Goal: Use online tool/utility: Utilize a website feature to perform a specific function

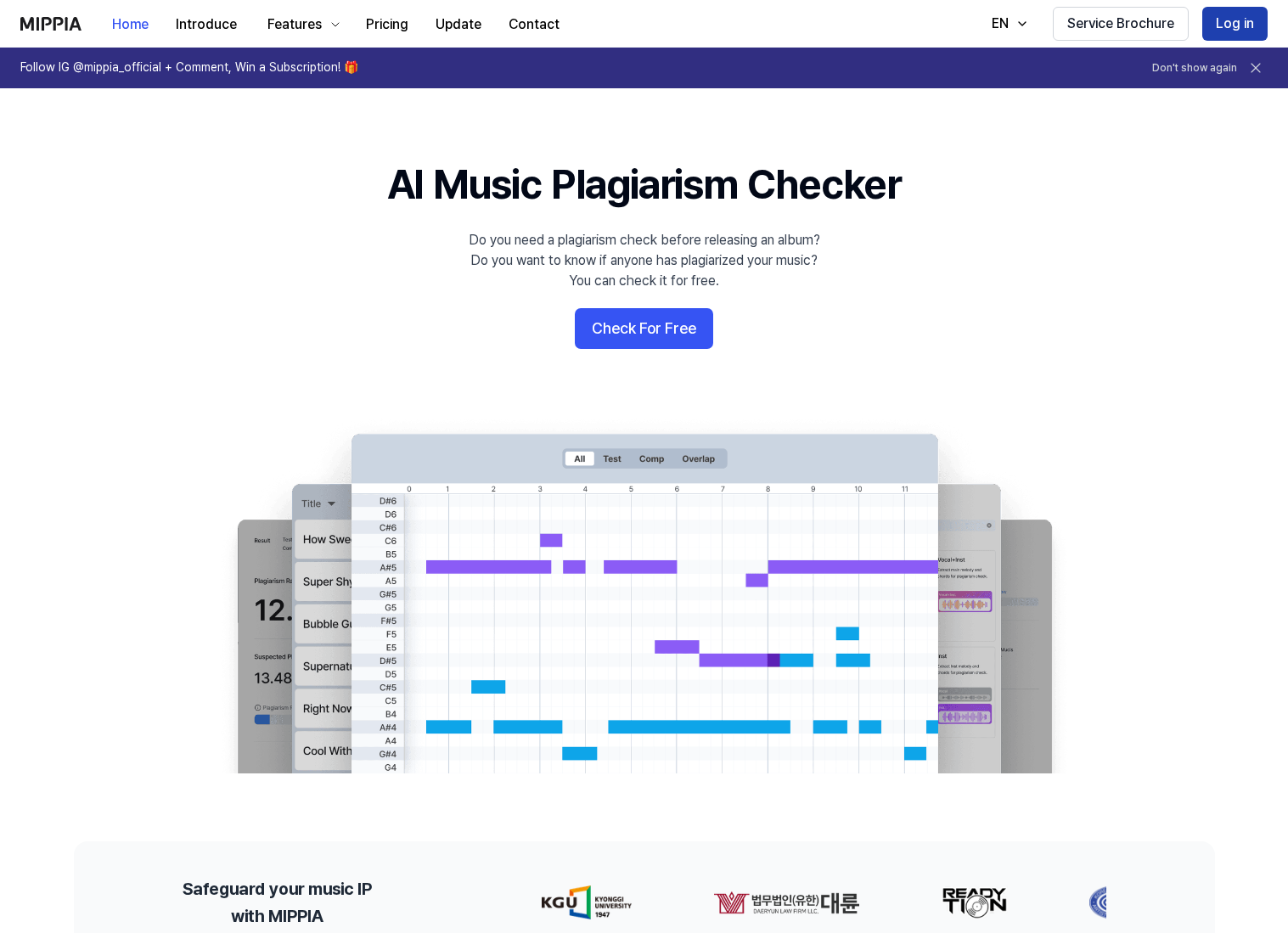
click at [1247, 25] on button "Log in" at bounding box center [1235, 23] width 65 height 34
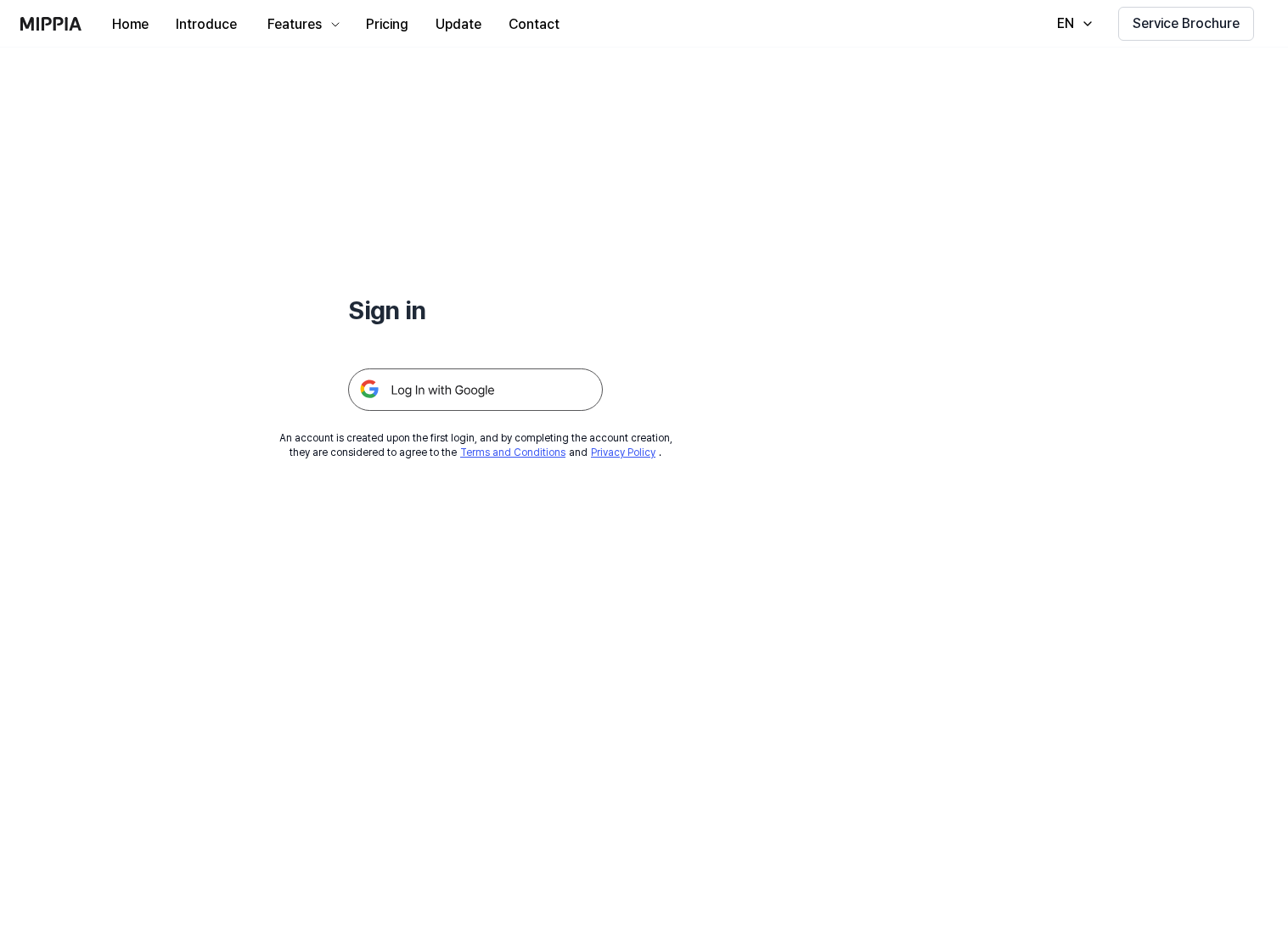
click at [447, 392] on img at bounding box center [475, 390] width 255 height 42
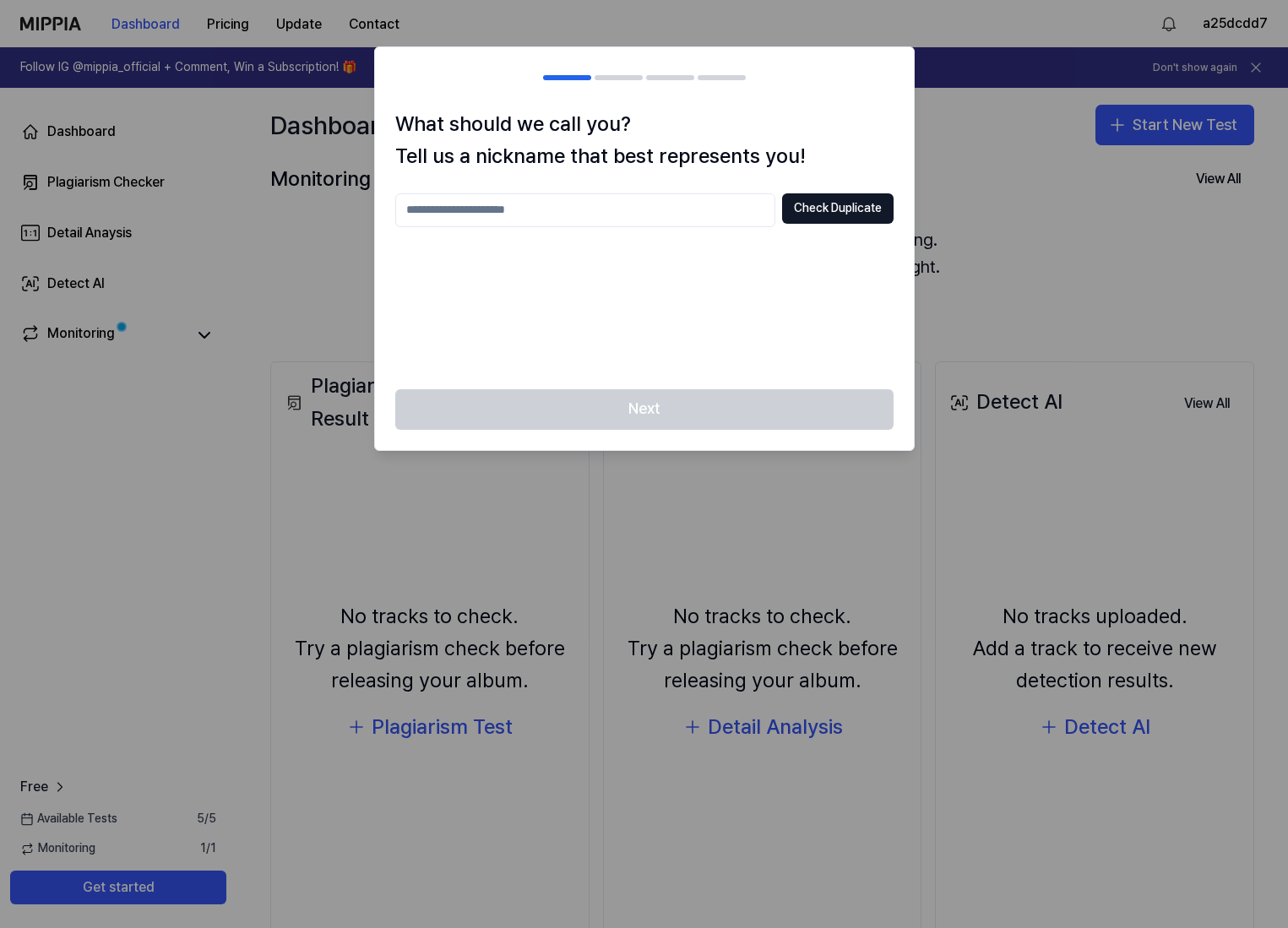
click at [529, 213] on input "text" at bounding box center [584, 210] width 380 height 34
type input "*******"
click at [833, 214] on button "Check Duplicate" at bounding box center [838, 208] width 112 height 30
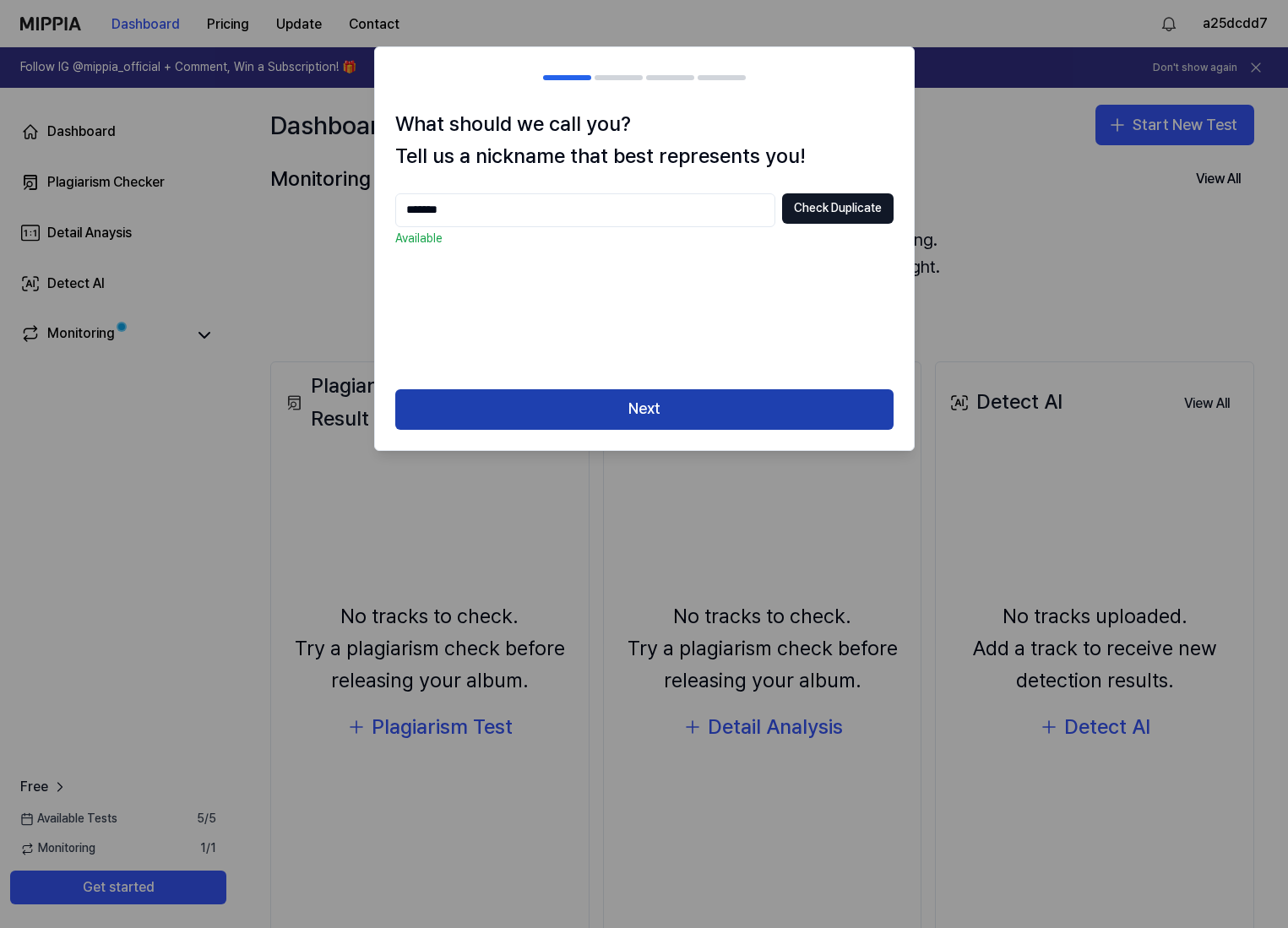
click at [634, 409] on button "Next" at bounding box center [644, 409] width 498 height 40
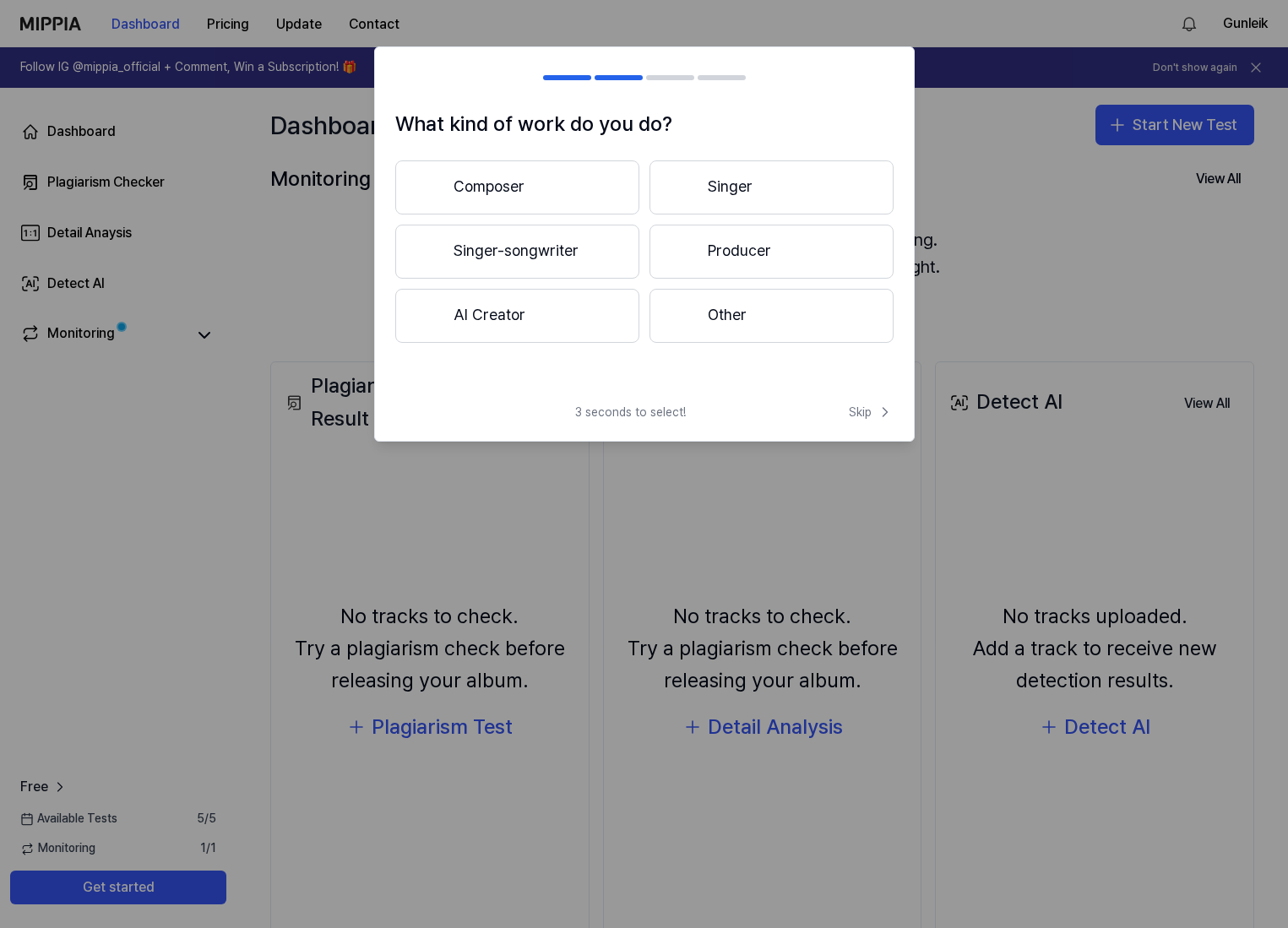
click at [670, 191] on button "Singer" at bounding box center [771, 187] width 244 height 54
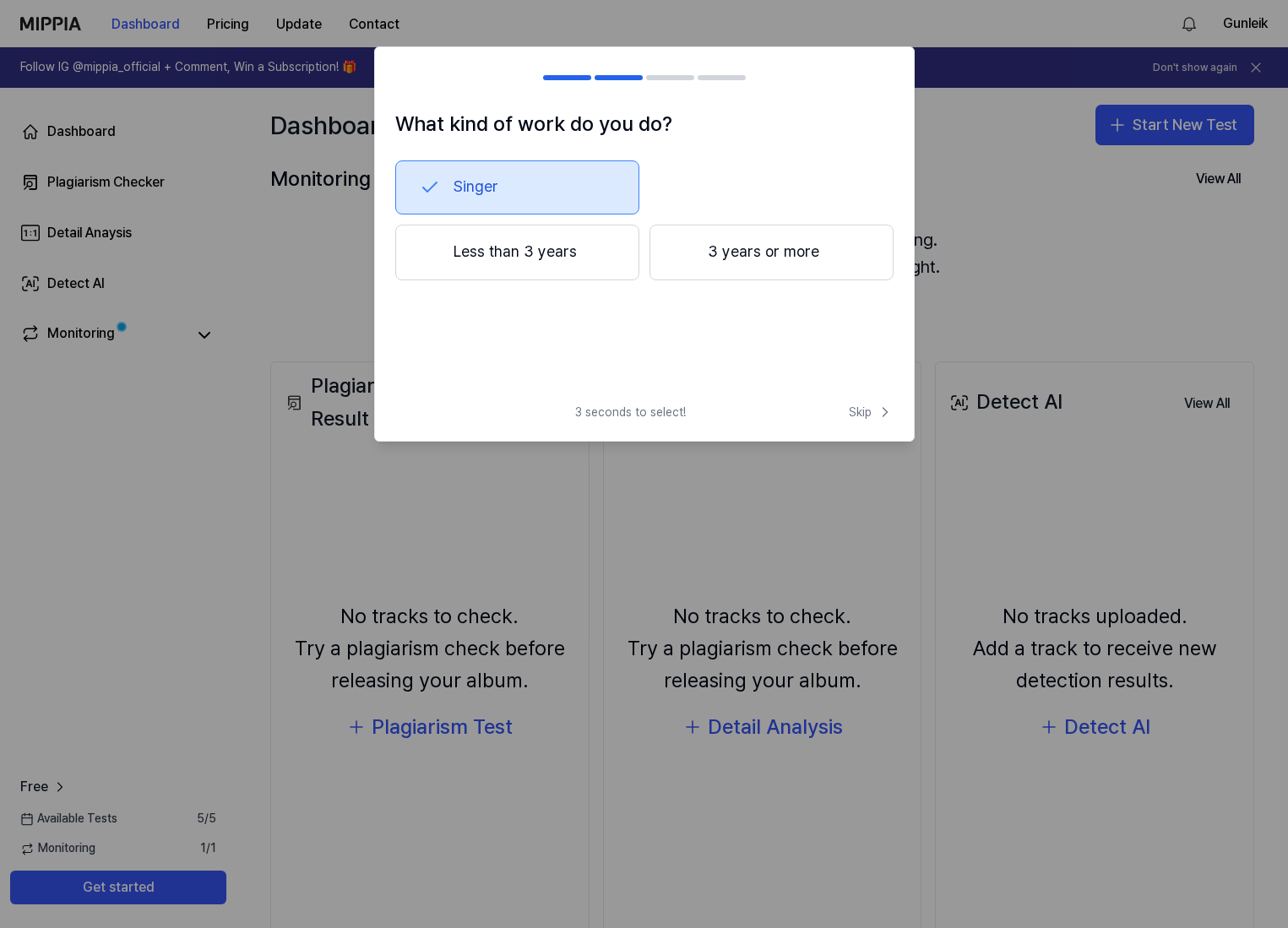
click at [730, 264] on button "3 years or more" at bounding box center [771, 252] width 244 height 56
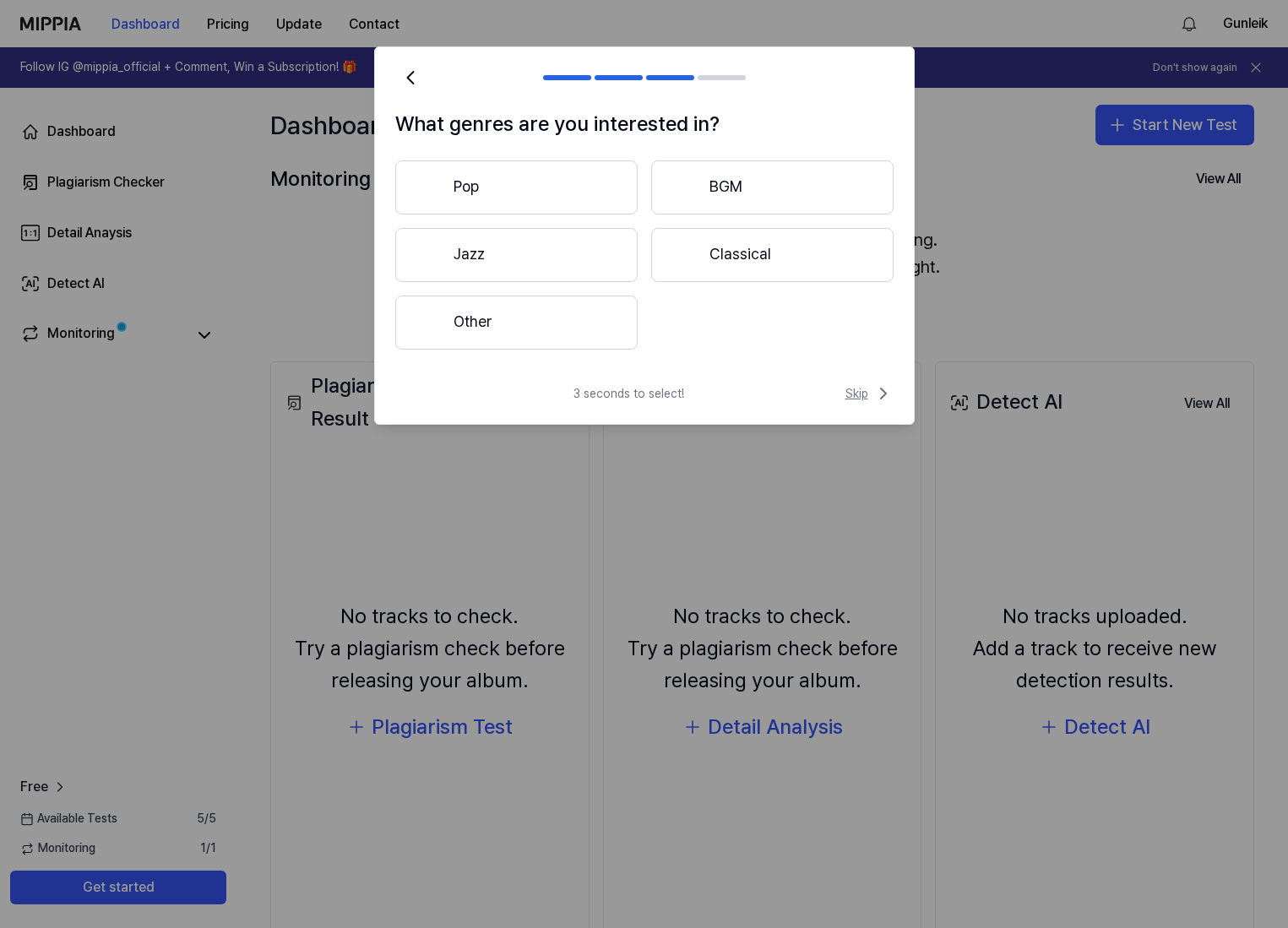
click at [853, 393] on span "Skip" at bounding box center [869, 394] width 49 height 20
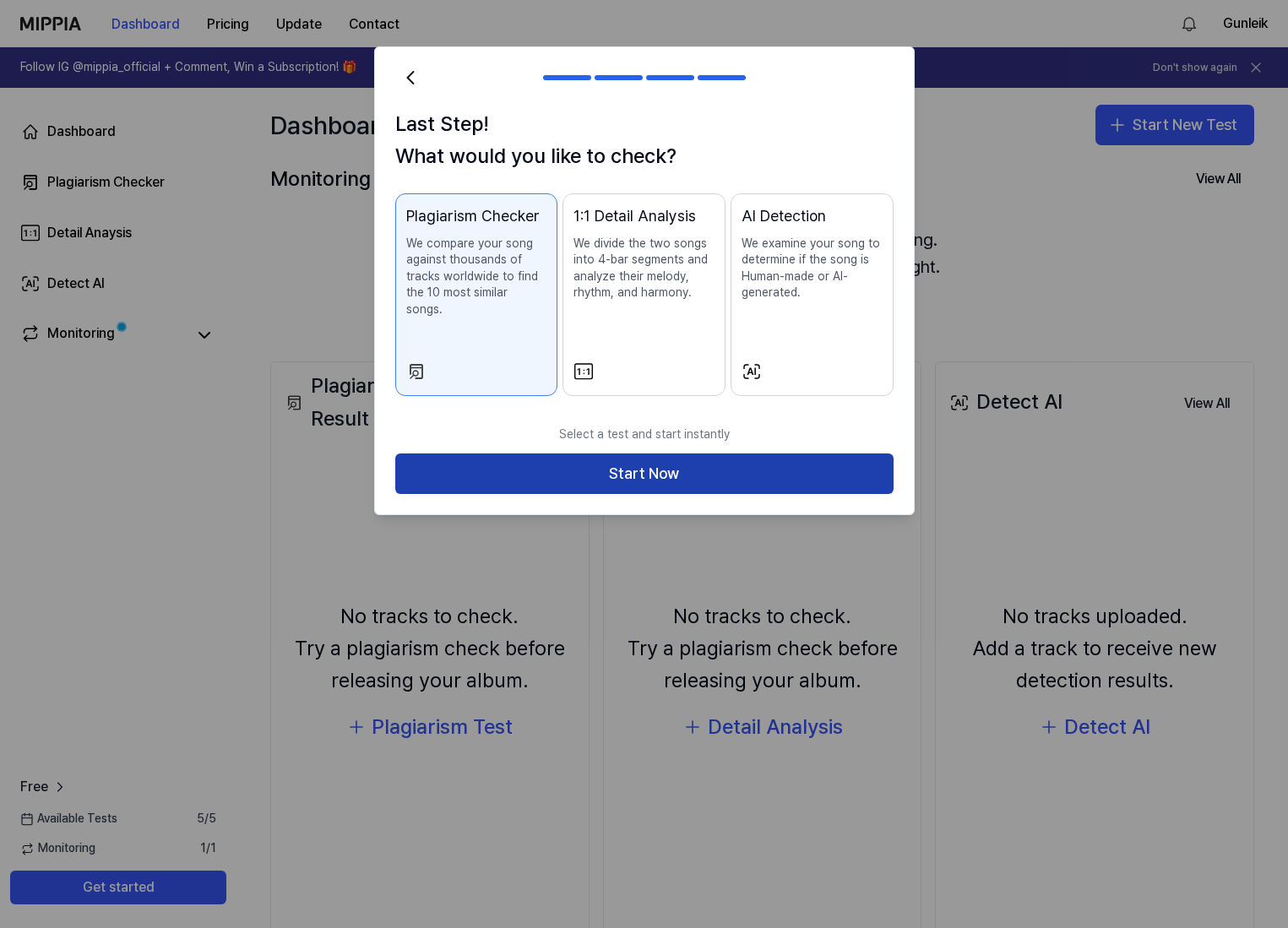
click at [632, 456] on button "Start Now" at bounding box center [644, 474] width 498 height 40
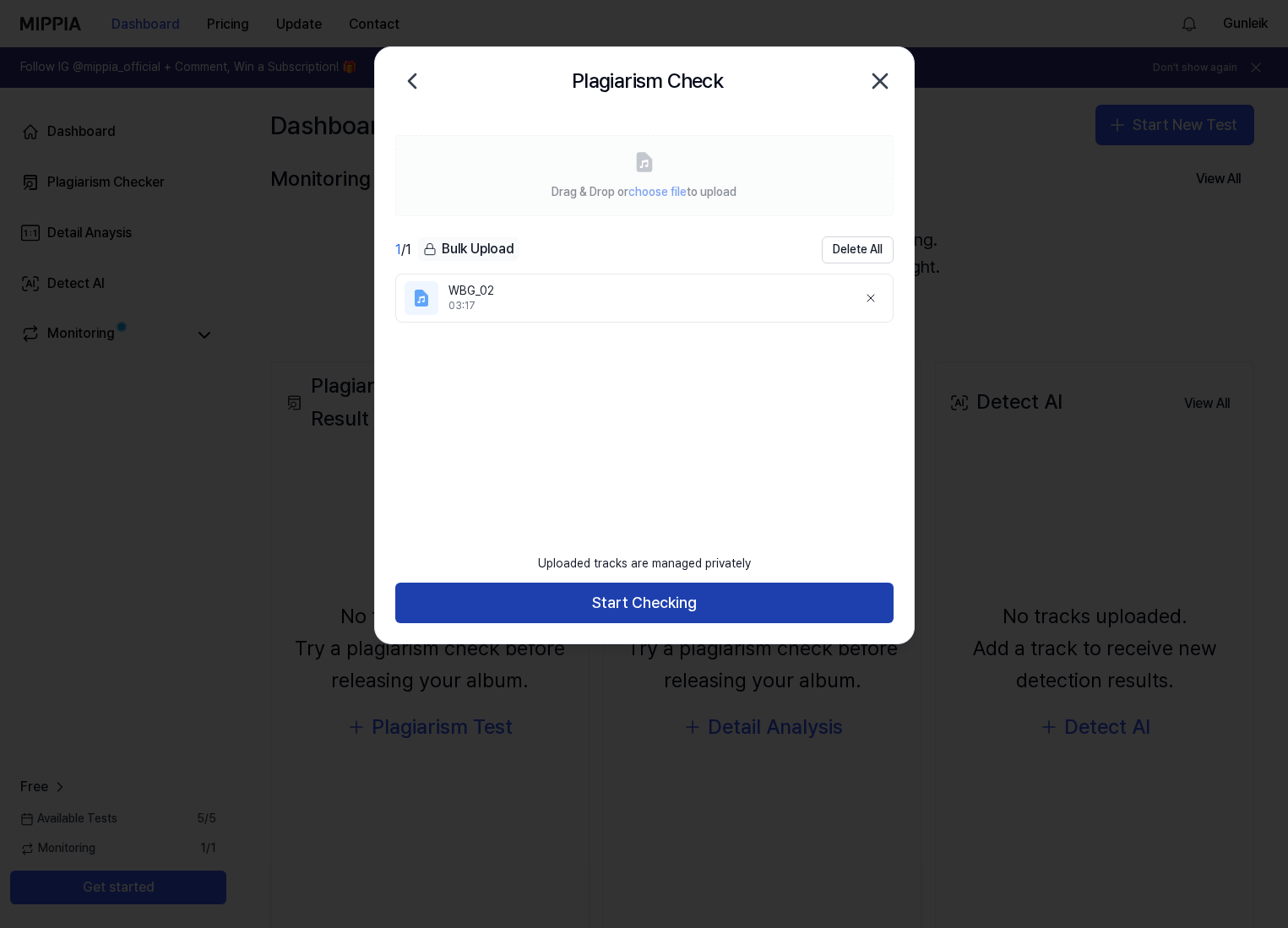
click at [651, 598] on button "Start Checking" at bounding box center [644, 603] width 498 height 40
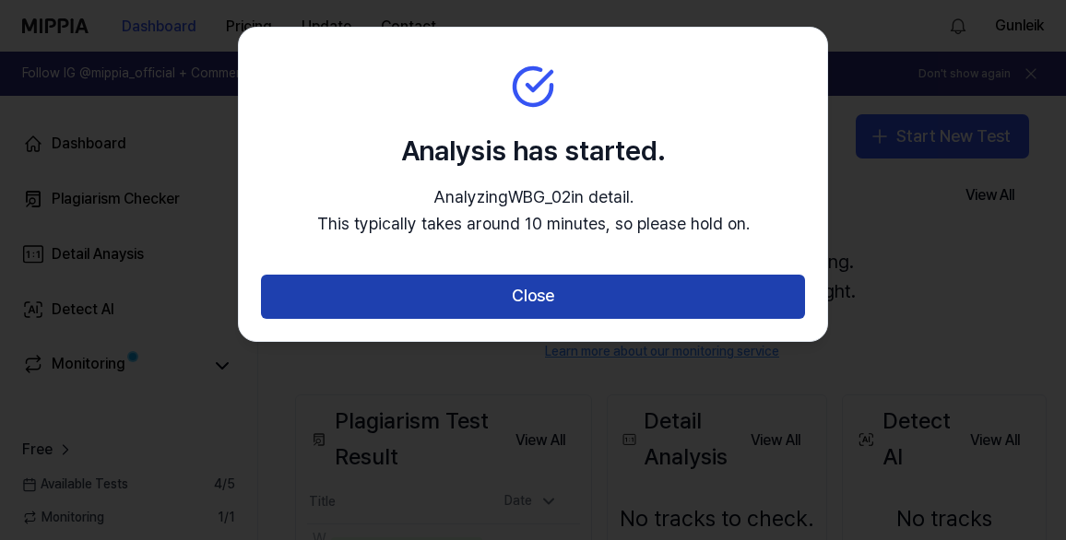
click at [532, 296] on button "Close" at bounding box center [533, 297] width 544 height 44
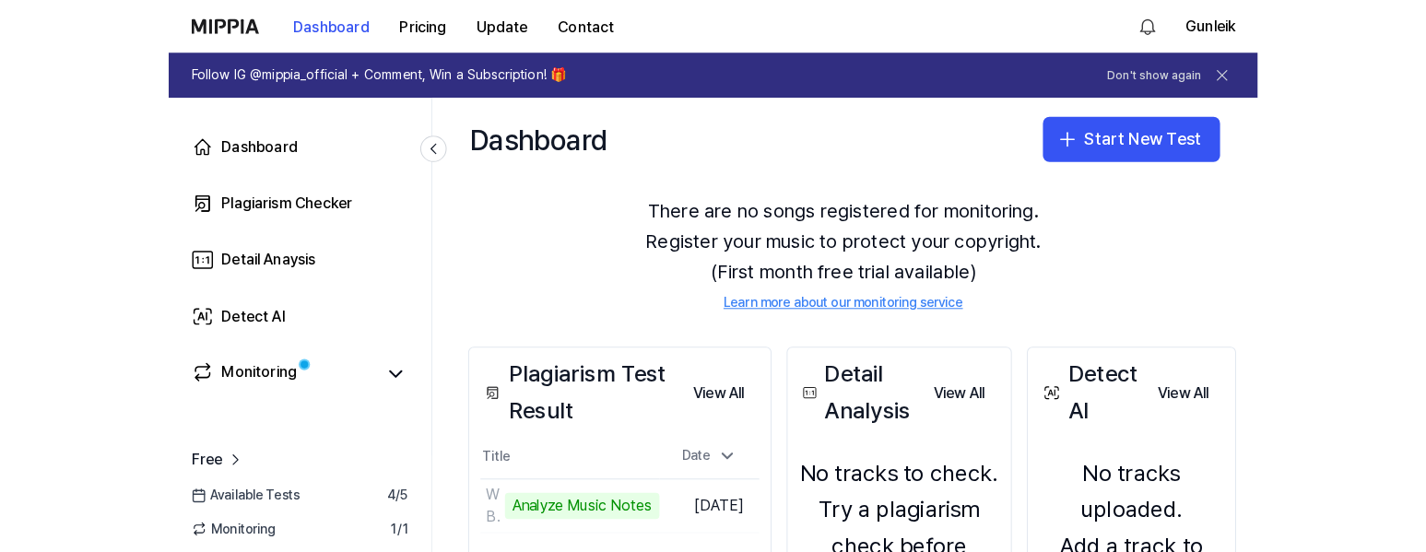
scroll to position [55, 0]
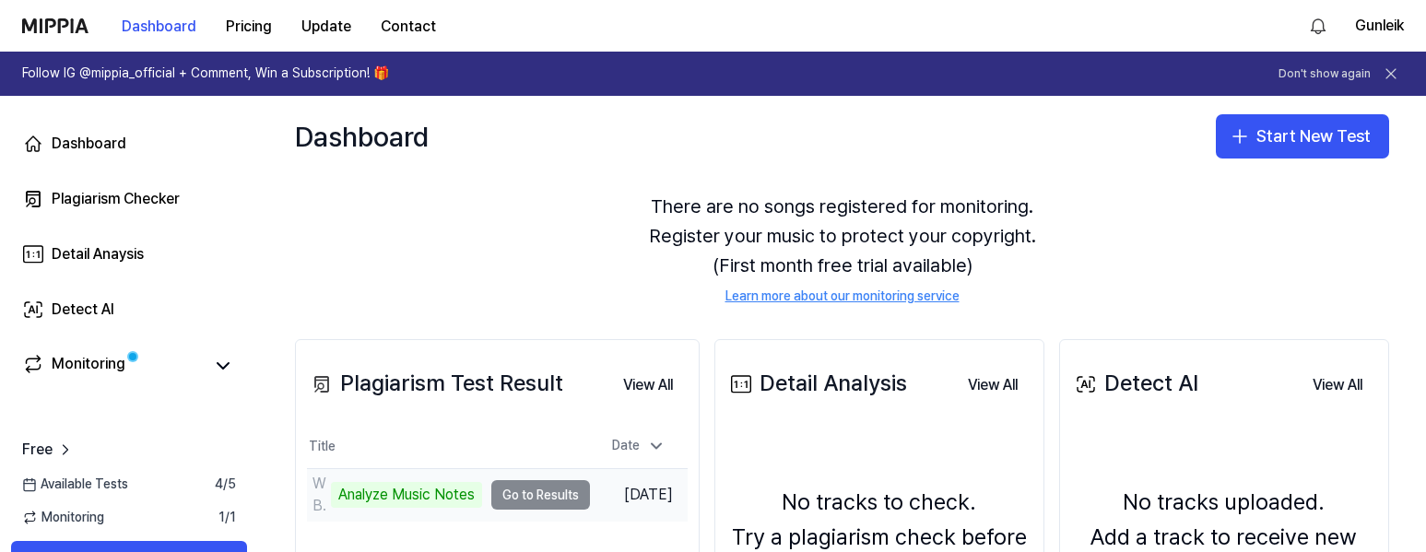
click at [407, 491] on div "Analyze Music Notes" at bounding box center [406, 495] width 151 height 26
click at [544, 497] on td "WBG_02 Analyze Music Notes Go to Results" at bounding box center [448, 495] width 283 height 52
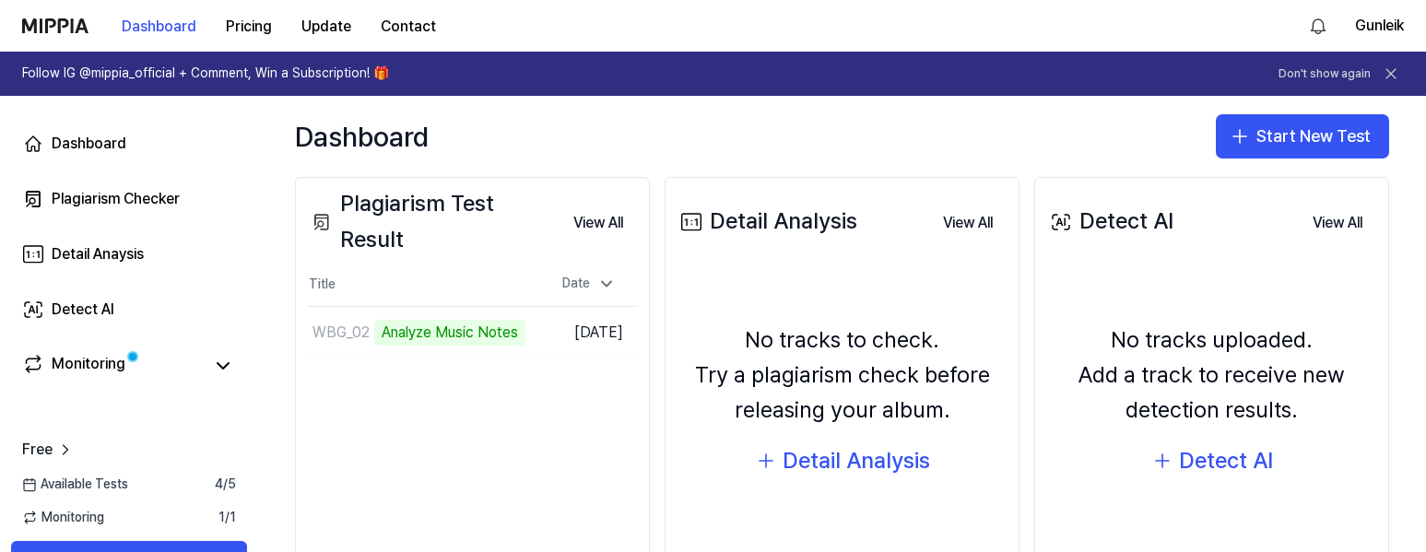
scroll to position [220, 0]
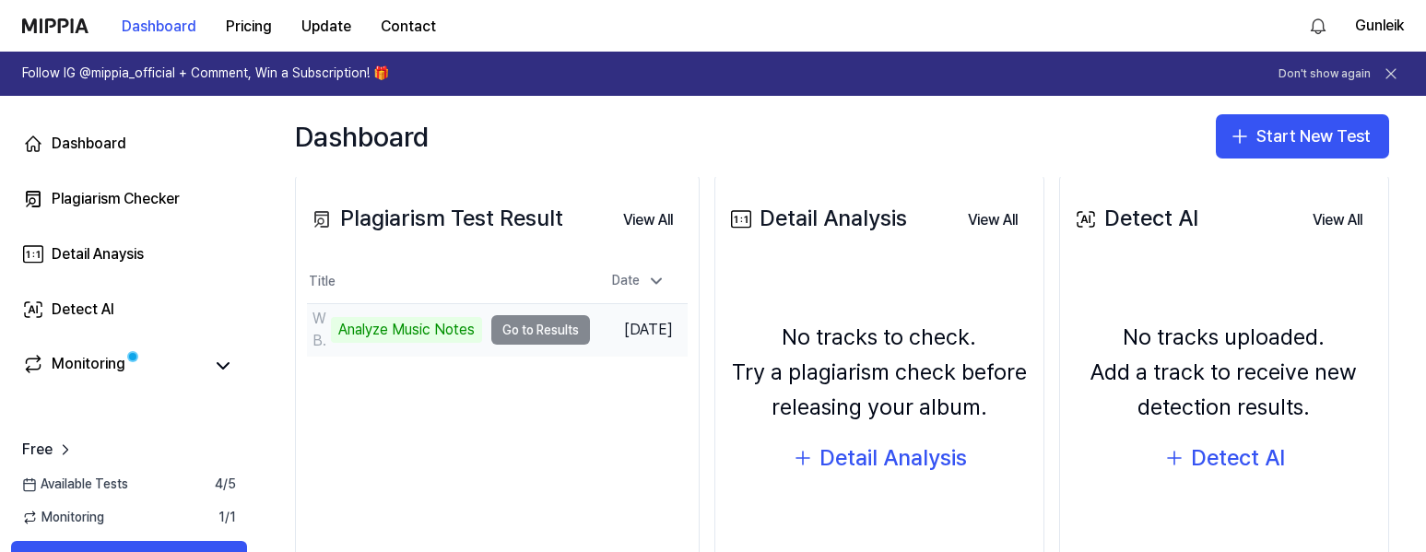
click at [538, 330] on td "WBG_02 Analyze Music Notes Go to Results" at bounding box center [448, 330] width 283 height 52
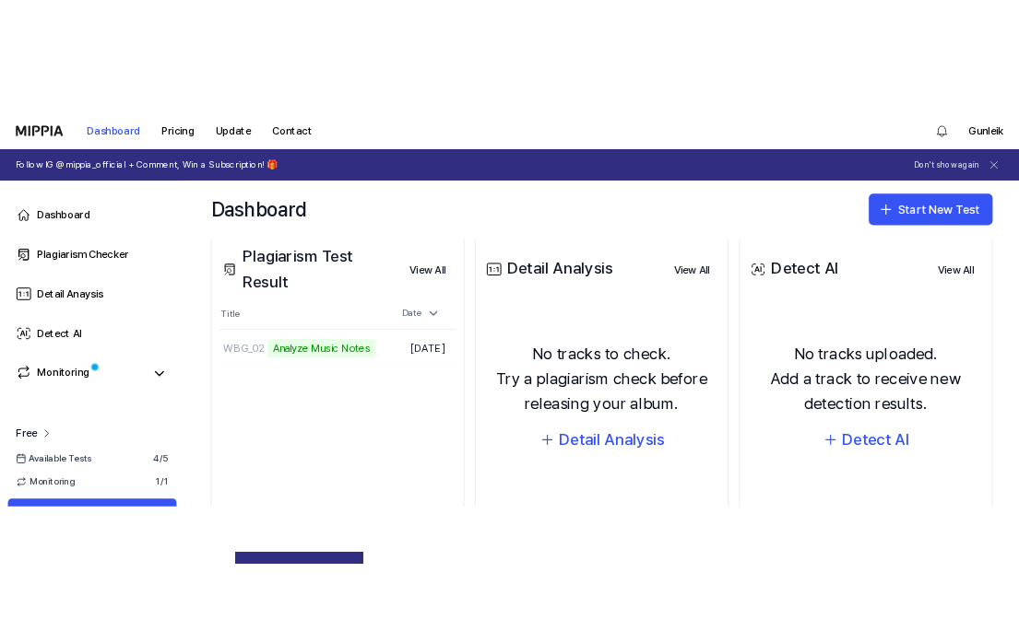
scroll to position [0, 0]
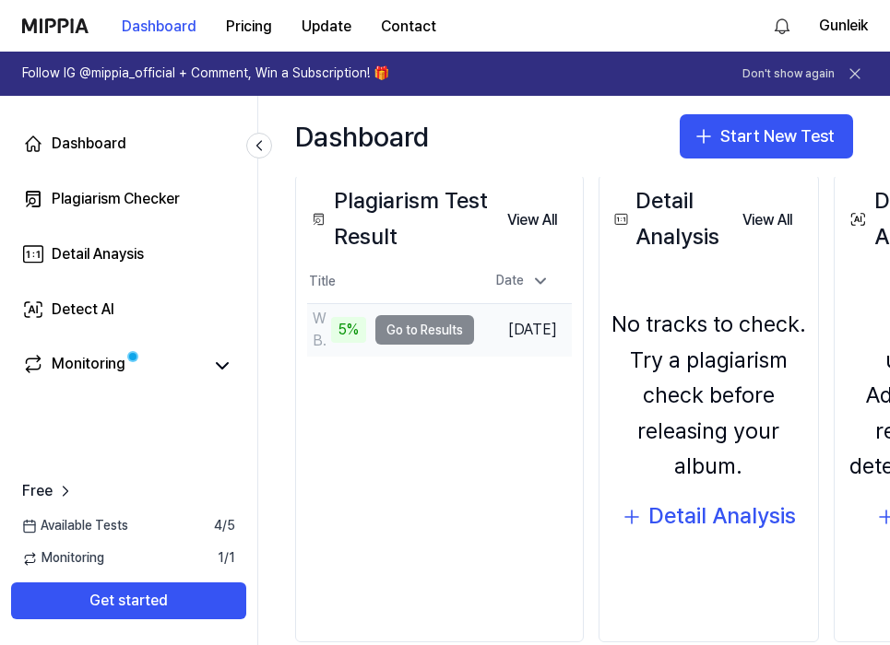
click at [448, 328] on td "WBG_02 5% Go to Results" at bounding box center [390, 330] width 167 height 52
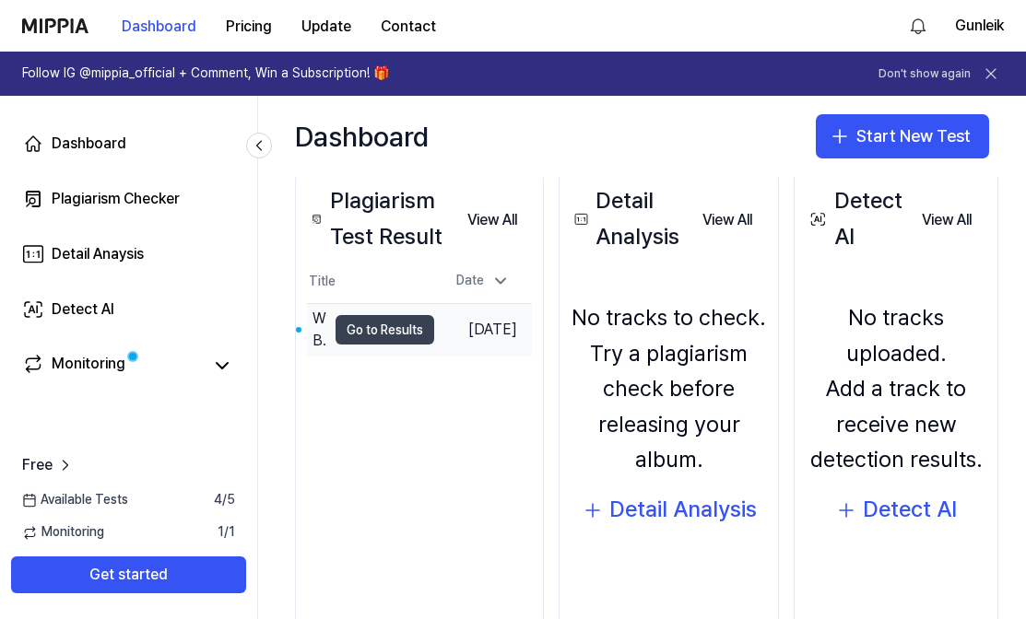
click at [381, 329] on button "Go to Results" at bounding box center [385, 329] width 99 height 29
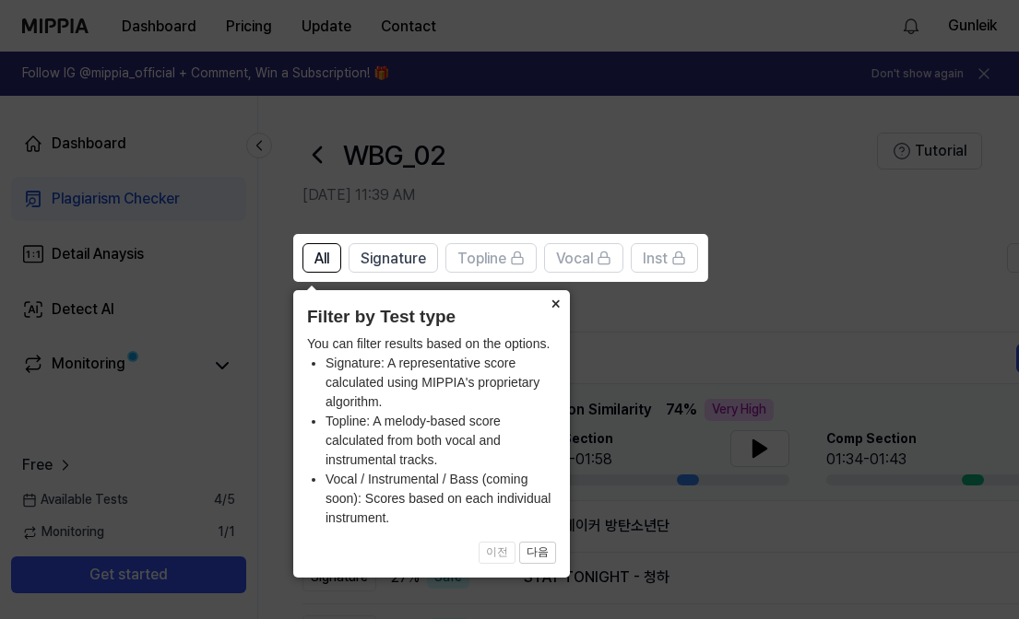
click at [556, 305] on button "×" at bounding box center [554, 303] width 29 height 26
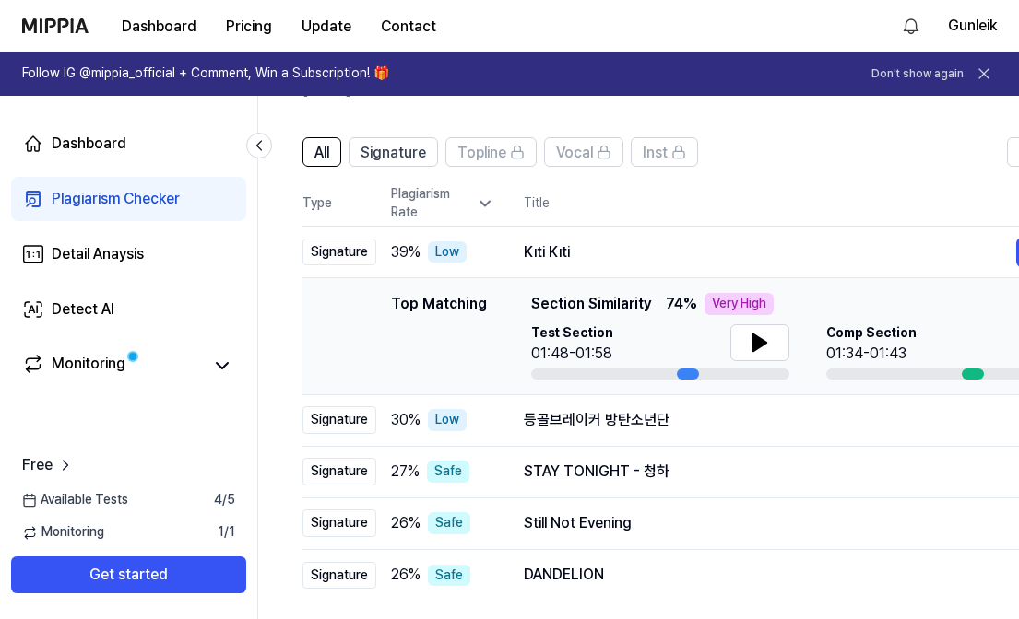
scroll to position [114, 0]
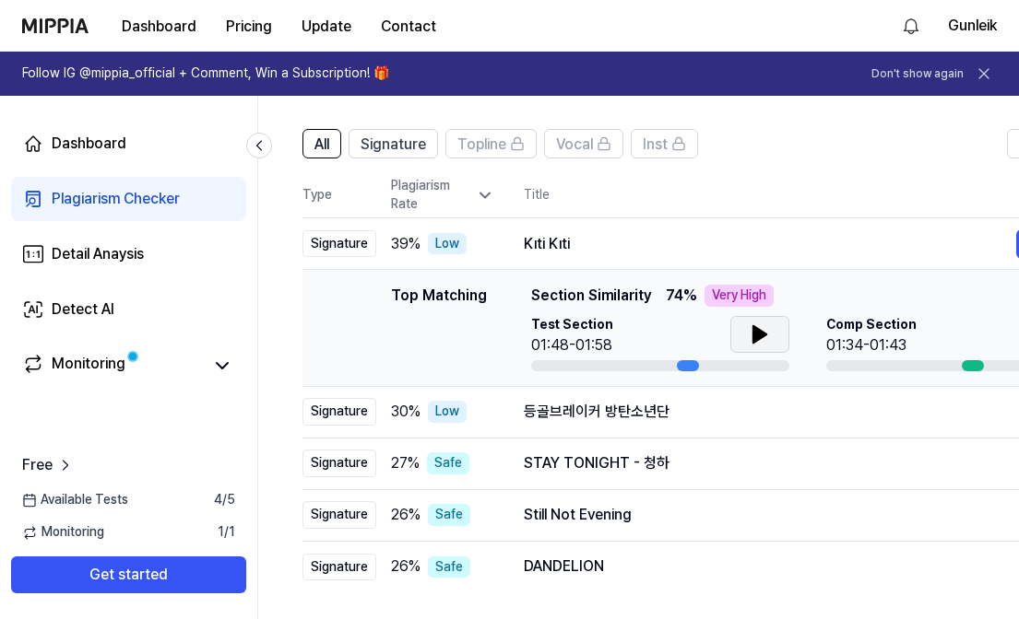
click at [758, 334] on icon at bounding box center [759, 334] width 13 height 17
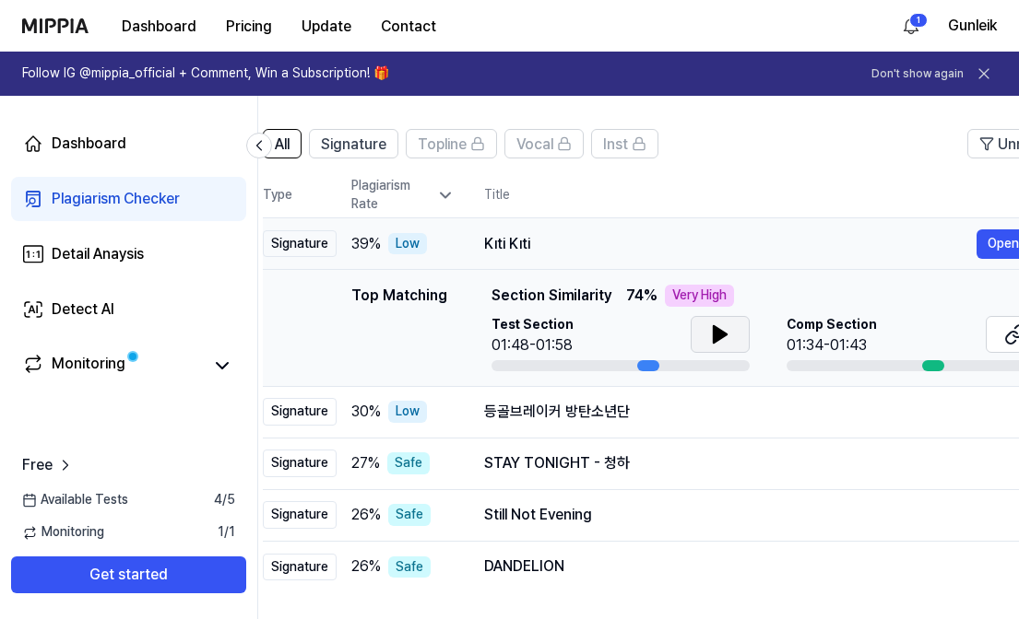
scroll to position [0, 91]
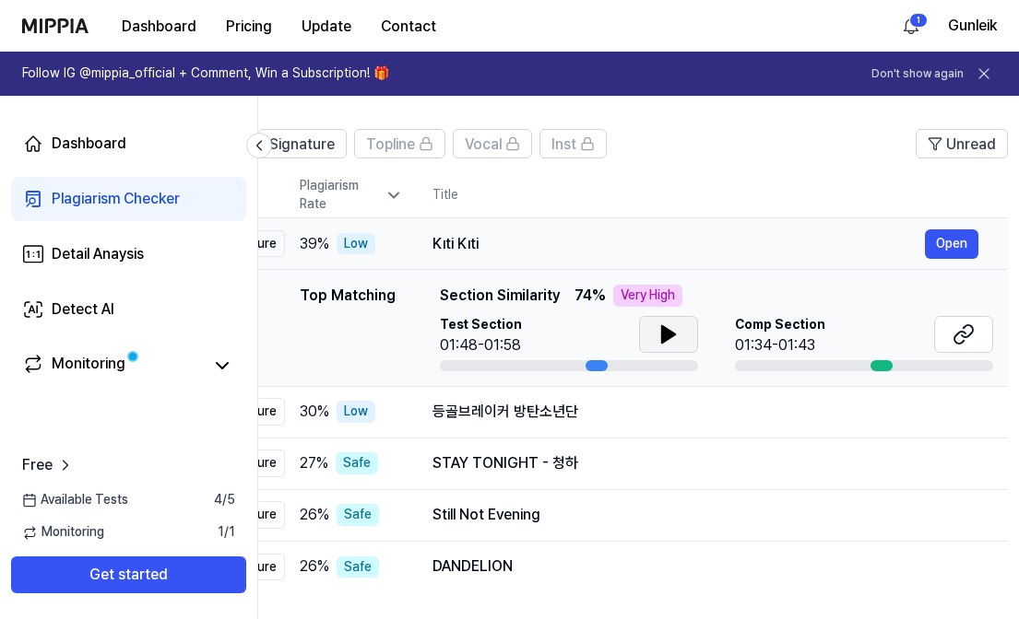
drag, startPoint x: 572, startPoint y: 244, endPoint x: 480, endPoint y: 245, distance: 91.3
click at [480, 245] on div "Kıti Kıti" at bounding box center [678, 244] width 492 height 22
click at [961, 243] on button "Open" at bounding box center [951, 244] width 53 height 29
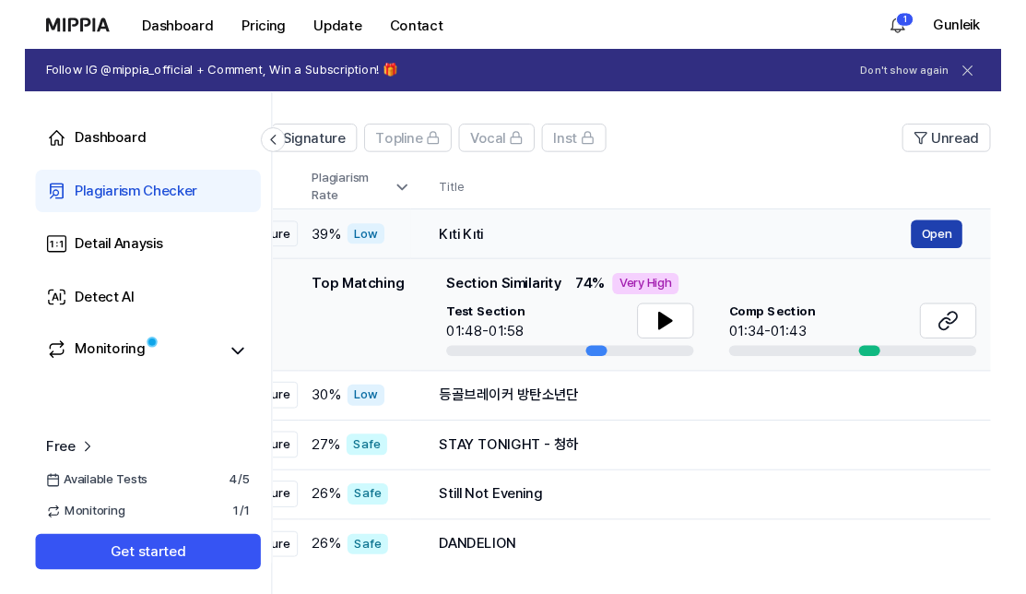
scroll to position [0, 0]
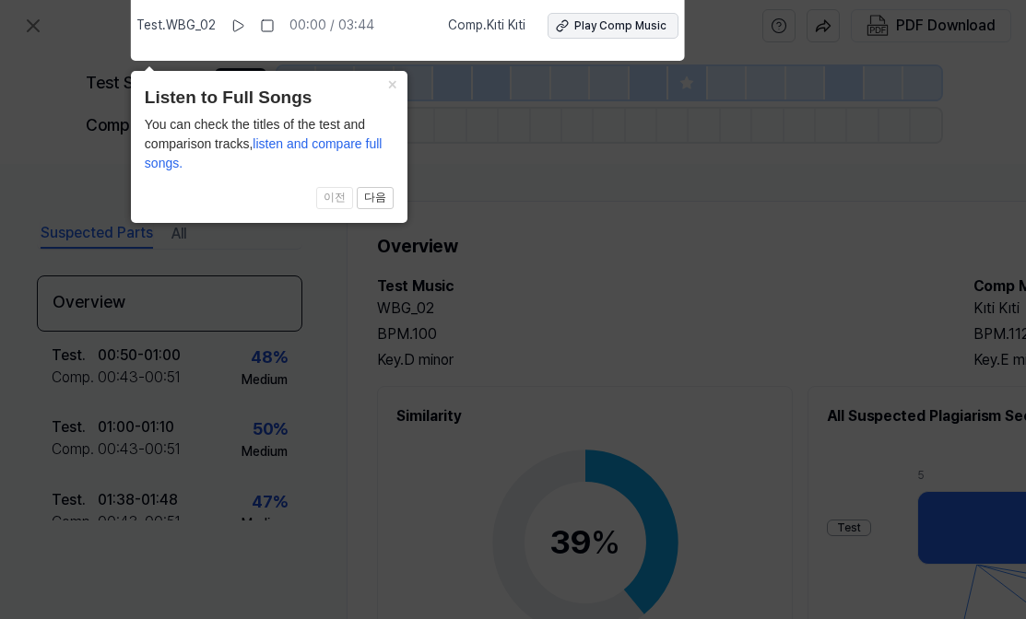
click at [599, 26] on div "Play Comp Music" at bounding box center [620, 26] width 92 height 16
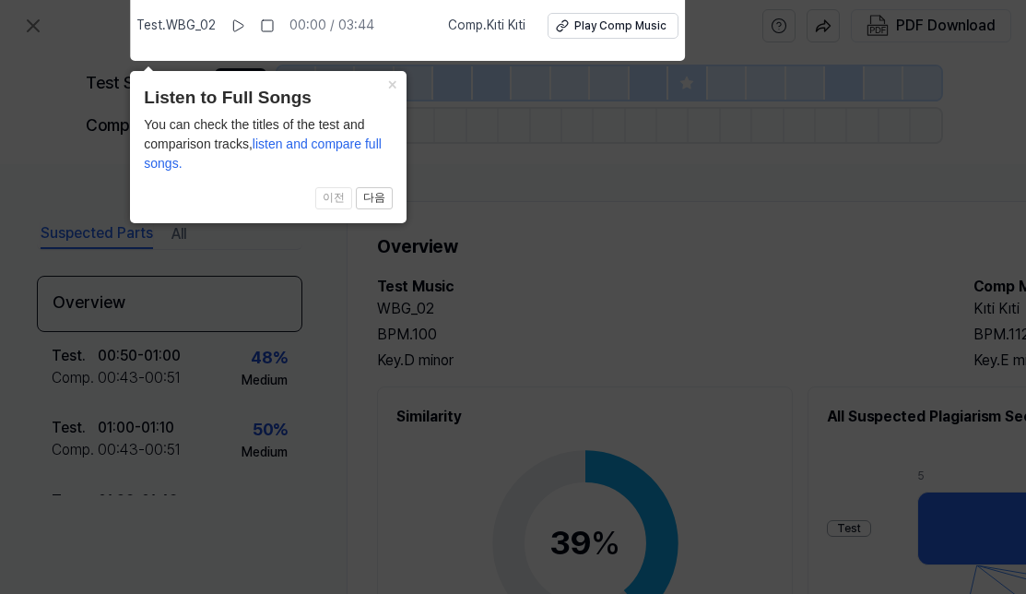
click at [416, 504] on icon at bounding box center [513, 292] width 1026 height 603
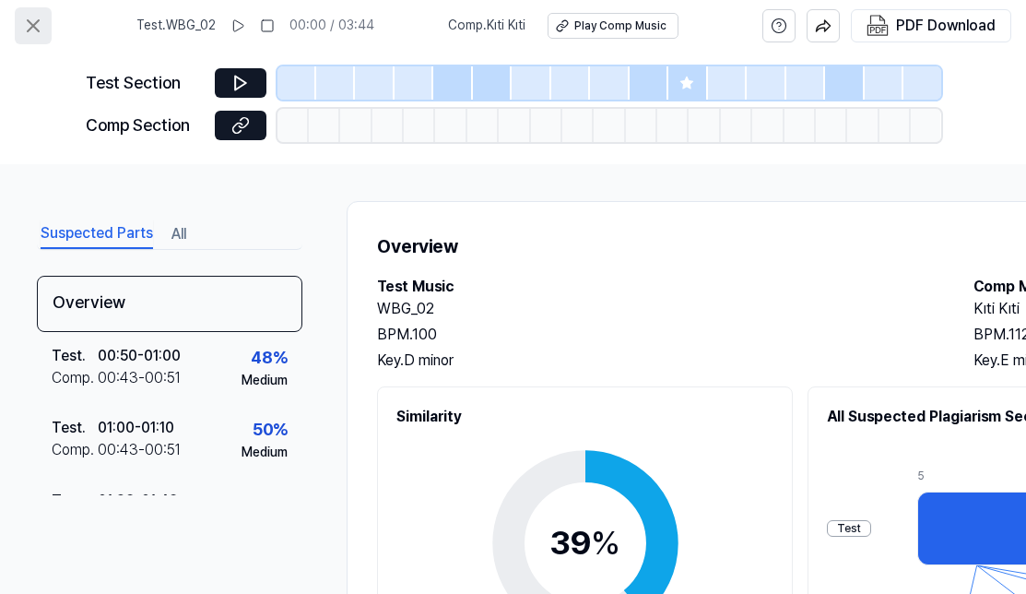
click at [40, 20] on icon at bounding box center [33, 26] width 22 height 22
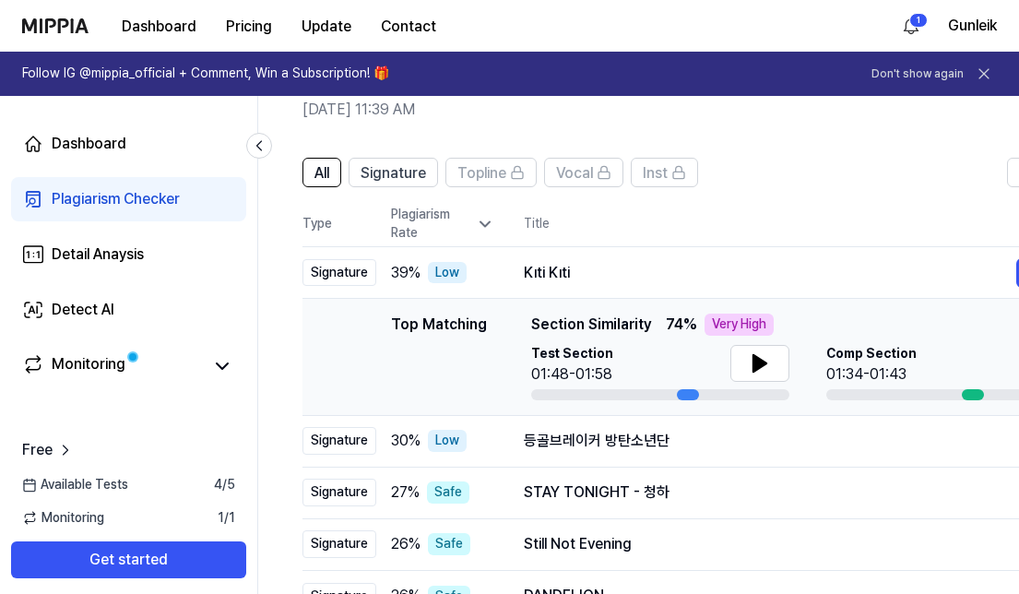
scroll to position [67, 0]
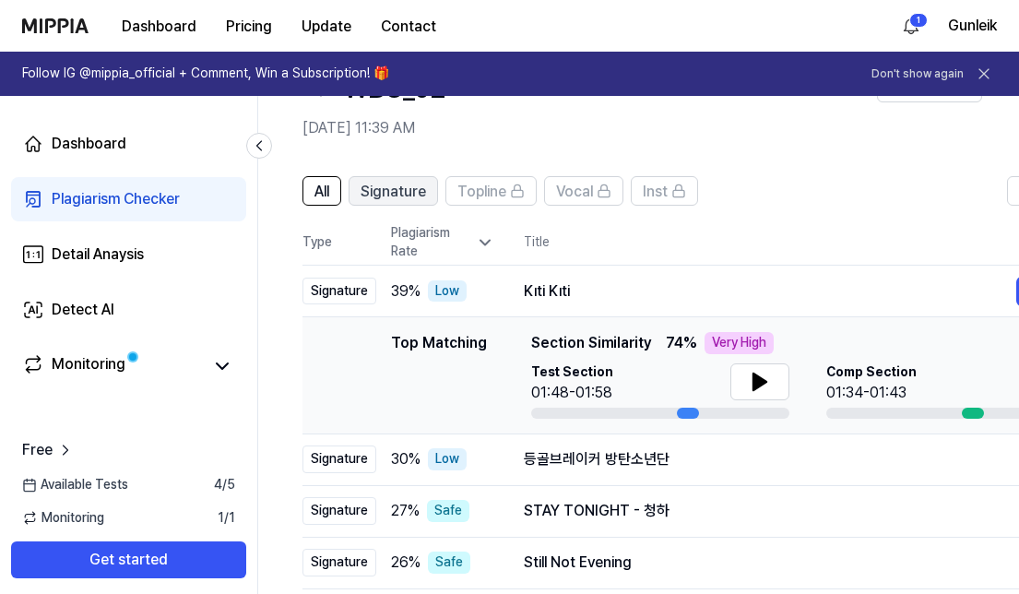
click at [419, 189] on span "Signature" at bounding box center [392, 192] width 65 height 22
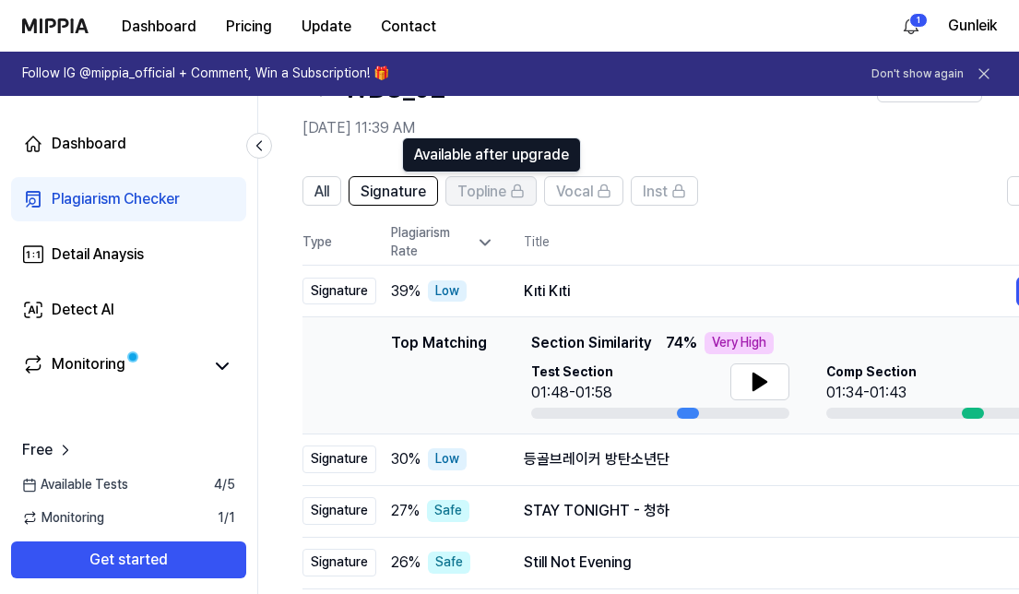
click at [480, 188] on span "Topline" at bounding box center [481, 192] width 49 height 22
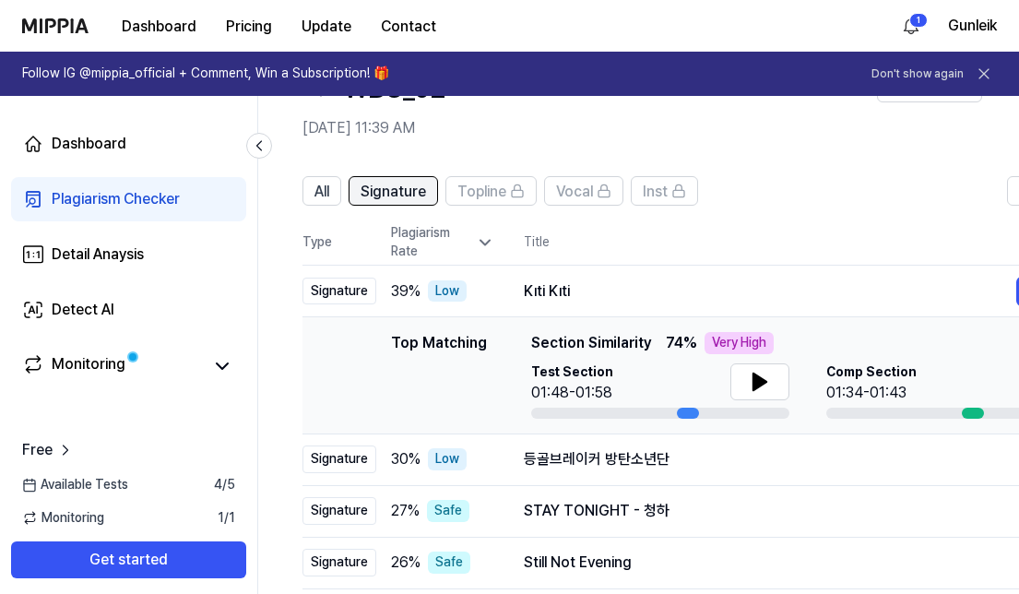
click at [379, 184] on span "Signature" at bounding box center [392, 192] width 65 height 22
click at [328, 188] on span "All" at bounding box center [321, 192] width 15 height 22
click at [384, 190] on span "Signature" at bounding box center [392, 192] width 65 height 22
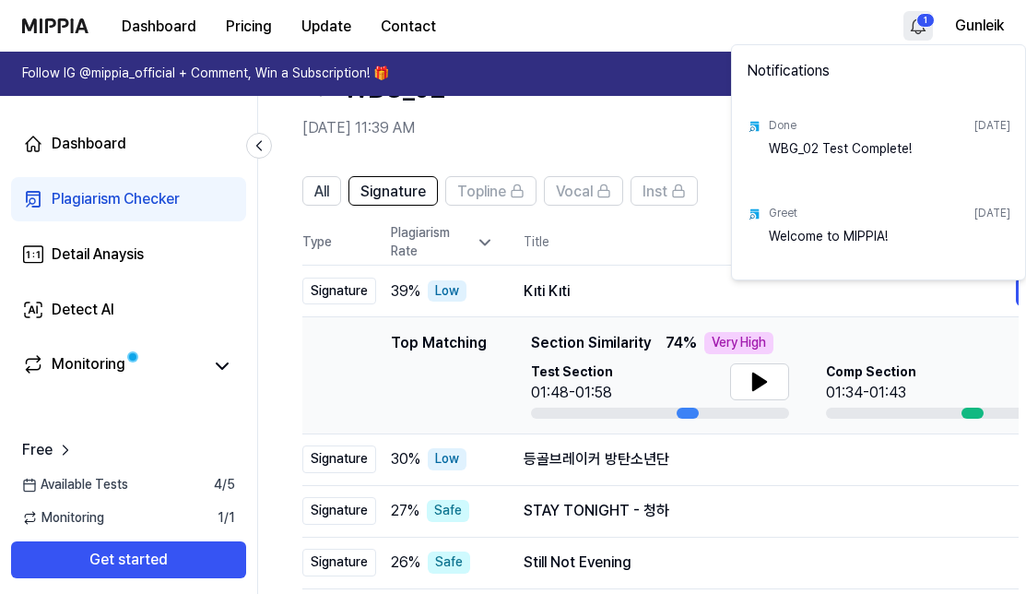
click at [914, 25] on html "Dashboard Pricing Update Contact 1 Gunleik Follow IG @mippia_official + Comment…" at bounding box center [513, 230] width 1026 height 594
click at [800, 498] on html "Dashboard Pricing Update Contact Gunleik Follow IG @mippia_official + Comment, …" at bounding box center [513, 230] width 1026 height 594
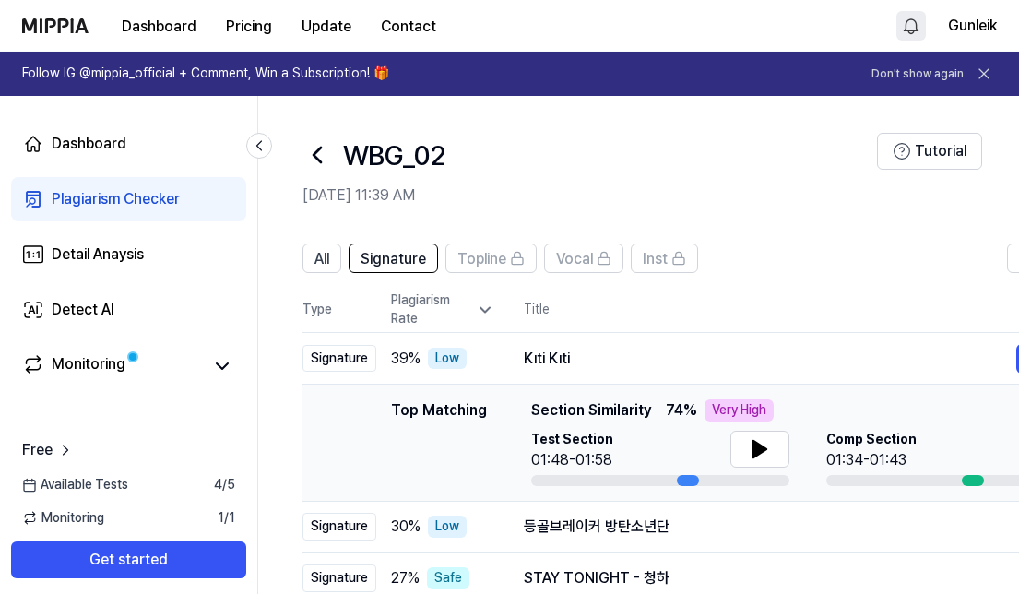
scroll to position [0, 0]
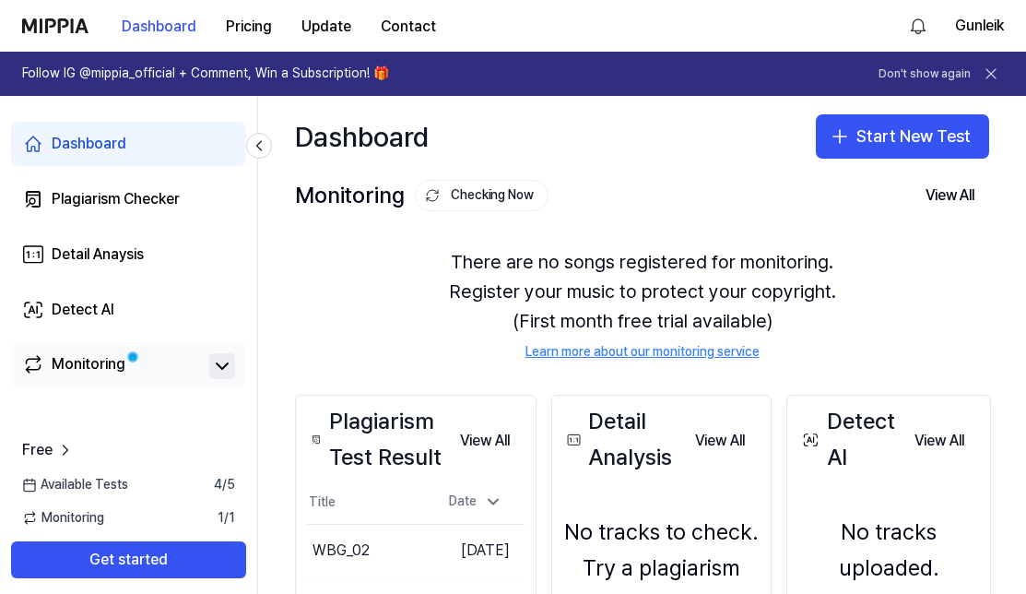
click at [222, 363] on icon at bounding box center [222, 366] width 22 height 22
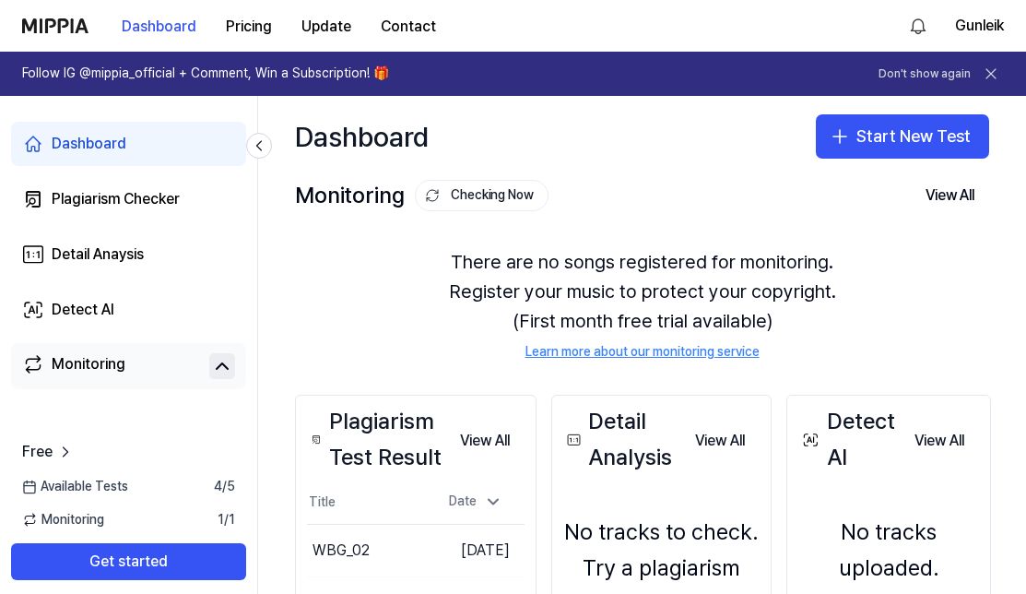
click at [222, 363] on icon at bounding box center [222, 366] width 11 height 6
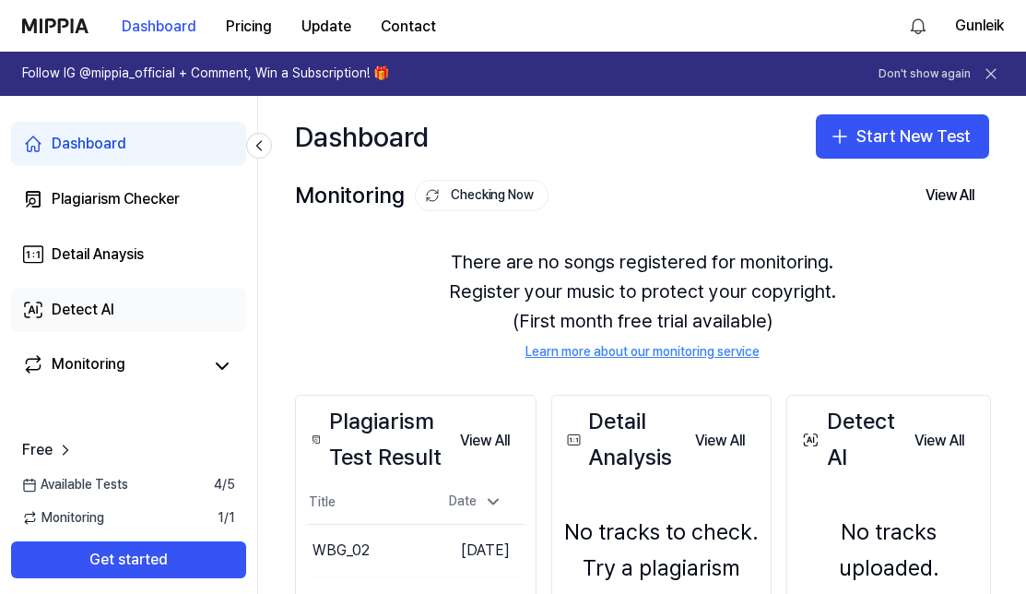
click at [81, 309] on div "Detect AI" at bounding box center [83, 310] width 63 height 22
